Goal: Obtain resource: Download file/media

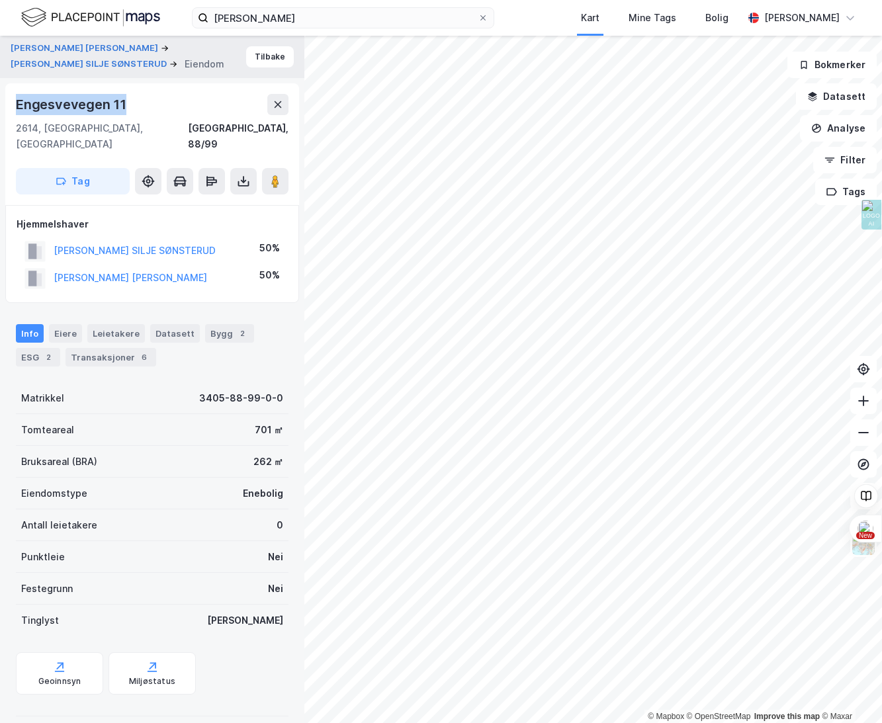
scroll to position [7, 0]
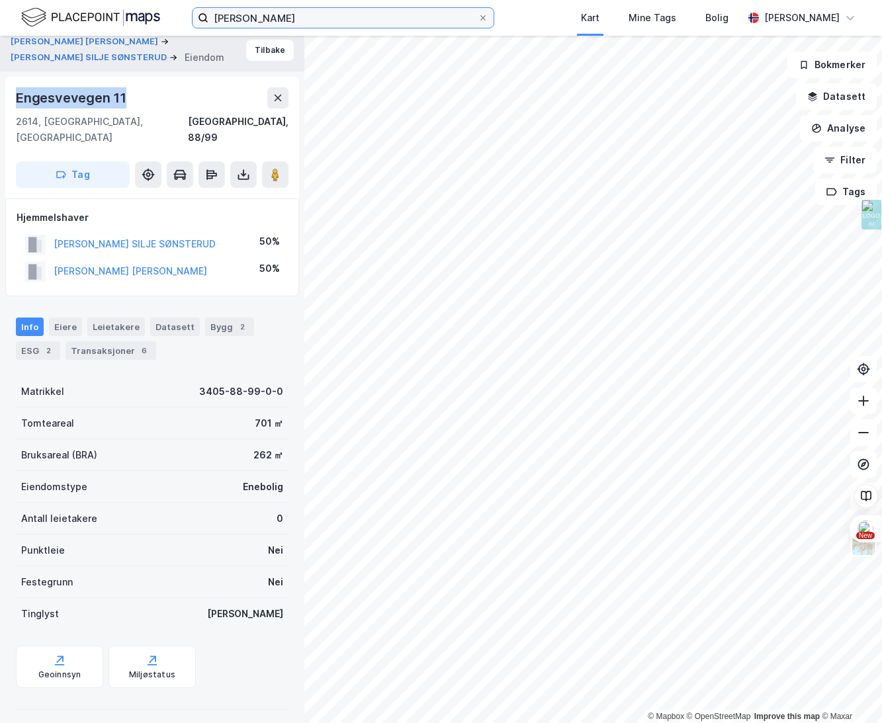
click at [224, 17] on input "[PERSON_NAME]" at bounding box center [342, 18] width 269 height 20
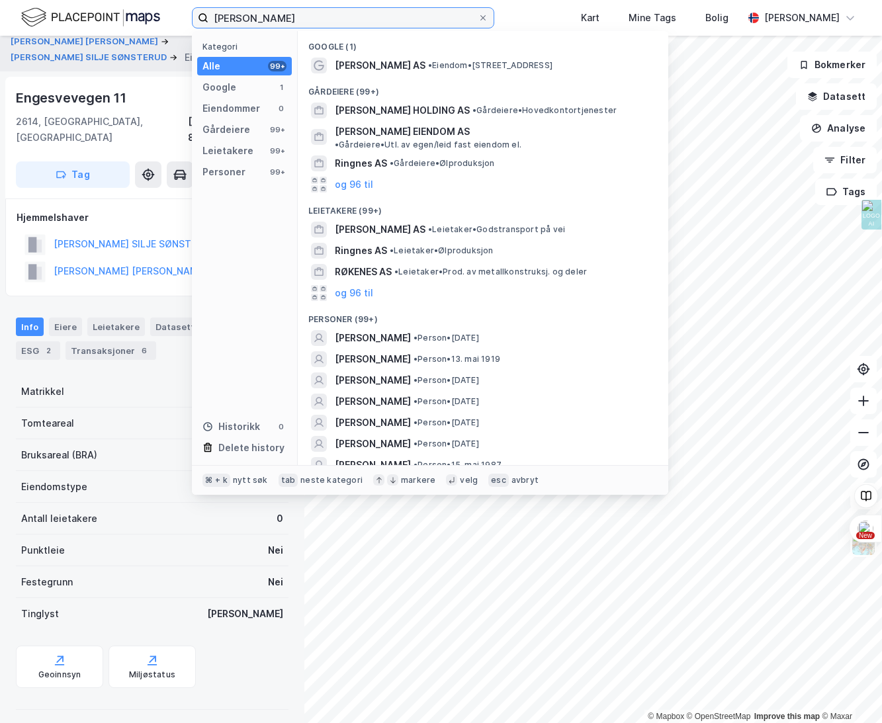
click at [224, 17] on input "[PERSON_NAME]" at bounding box center [342, 18] width 269 height 20
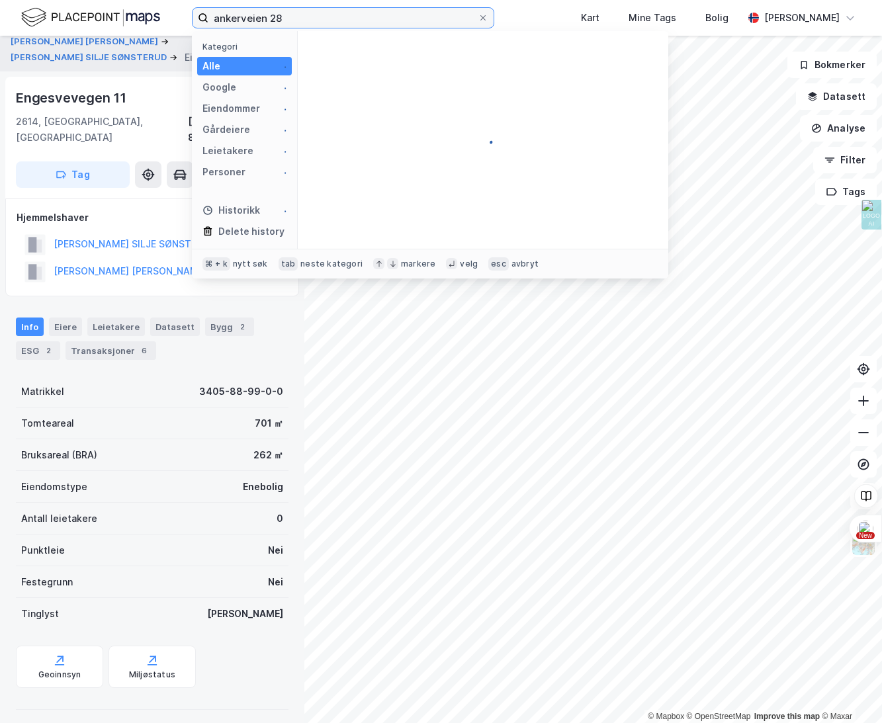
type input "ankerveien 28"
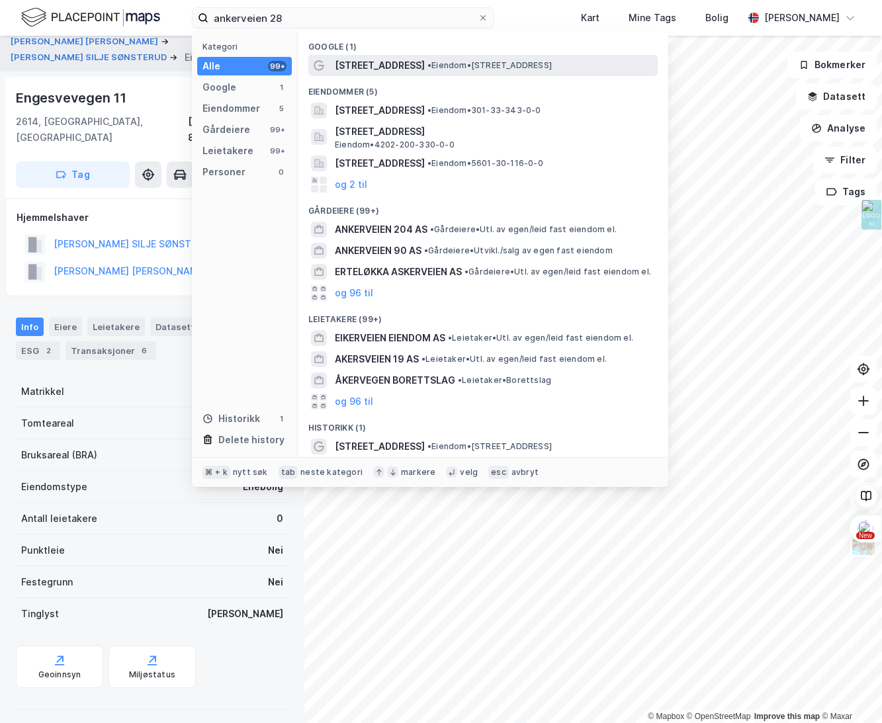
click at [393, 67] on span "[STREET_ADDRESS]" at bounding box center [380, 66] width 90 height 16
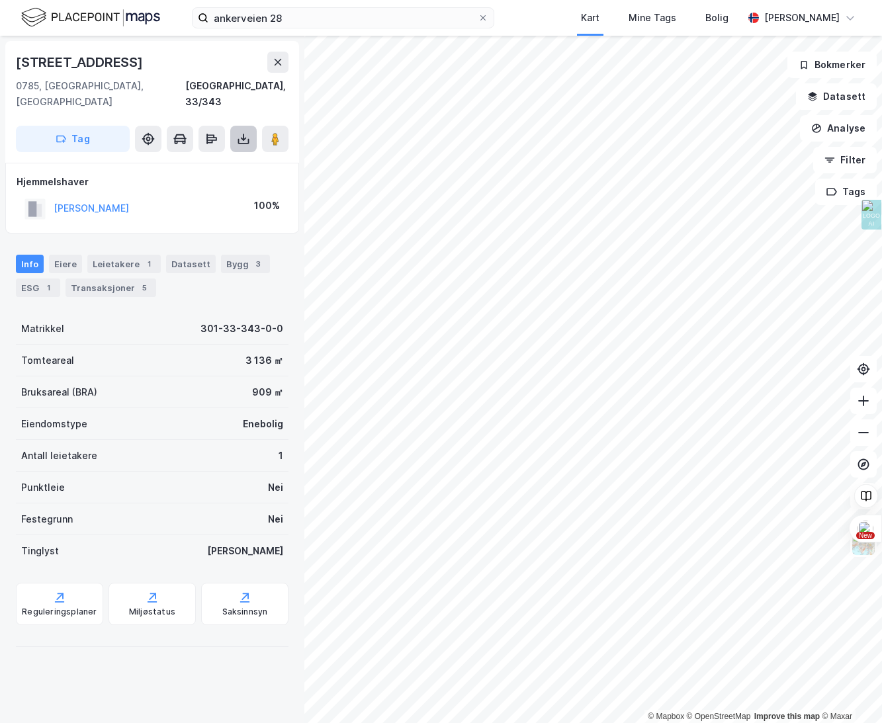
click at [239, 132] on icon at bounding box center [243, 138] width 13 height 13
click at [199, 160] on div "Last ned grunnbok" at bounding box center [178, 165] width 77 height 11
